Goal: Information Seeking & Learning: Find specific page/section

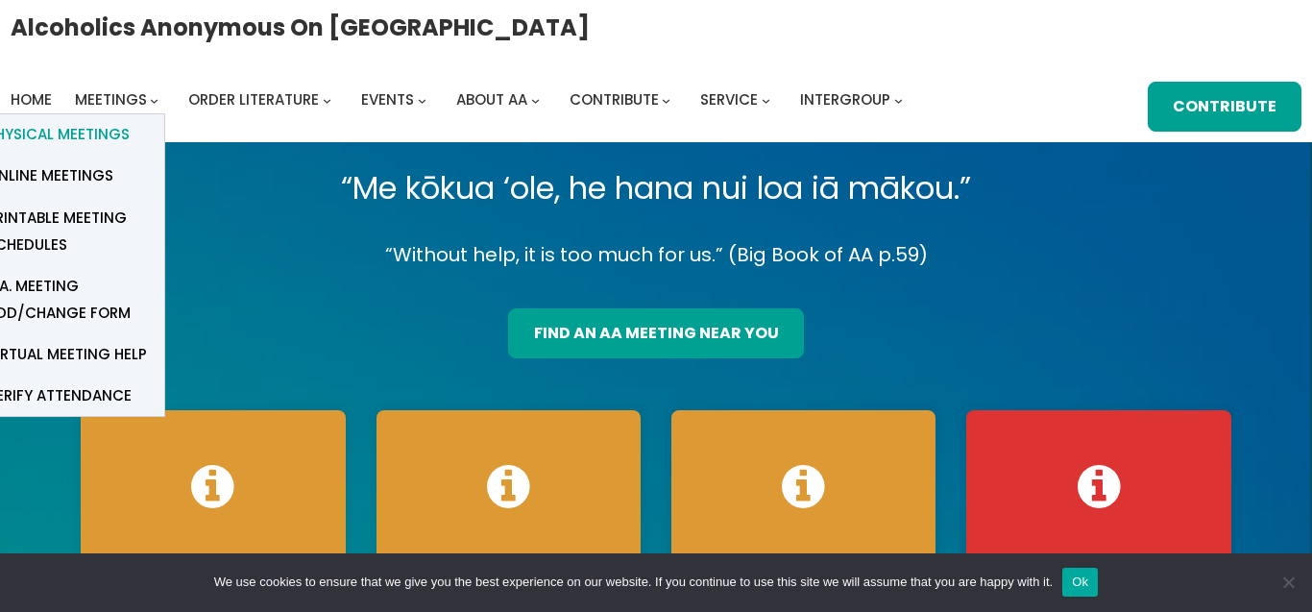
click at [130, 124] on link "Physical Meetings" at bounding box center [68, 134] width 192 height 41
click at [103, 187] on span "Online Meetings" at bounding box center [50, 175] width 127 height 27
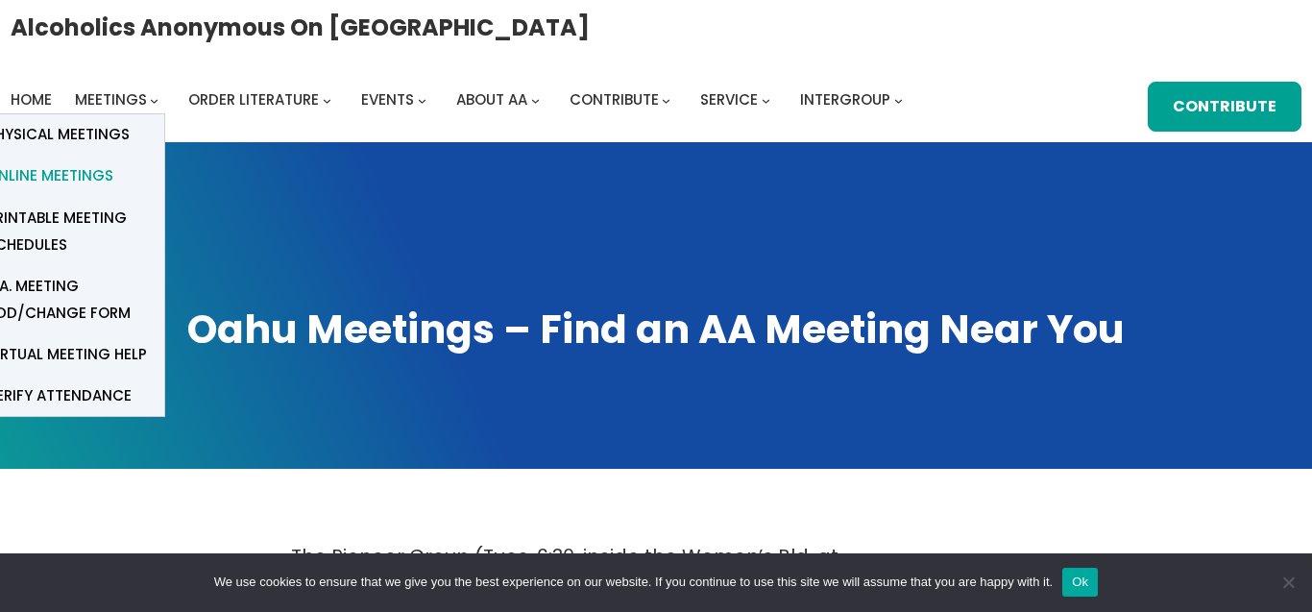
click at [92, 173] on span "Online Meetings" at bounding box center [50, 175] width 127 height 27
click at [81, 178] on span "Online Meetings" at bounding box center [50, 175] width 127 height 27
click at [67, 170] on span "Online Meetings" at bounding box center [50, 175] width 127 height 27
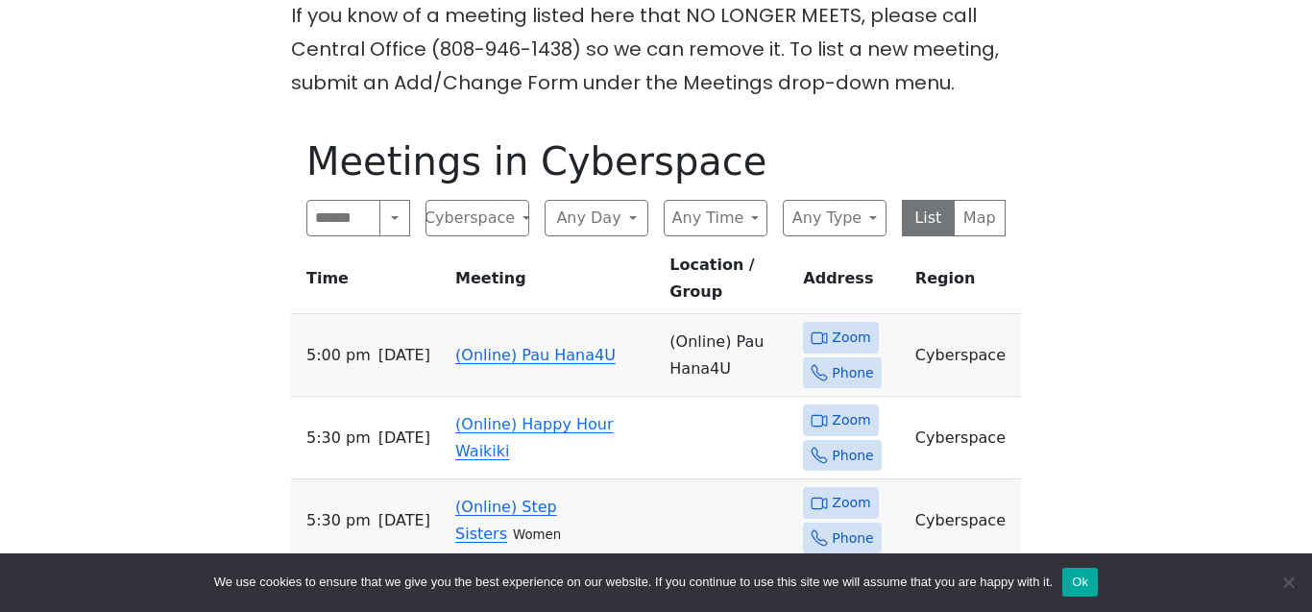
scroll to position [1872, 0]
